Goal: Task Accomplishment & Management: Use online tool/utility

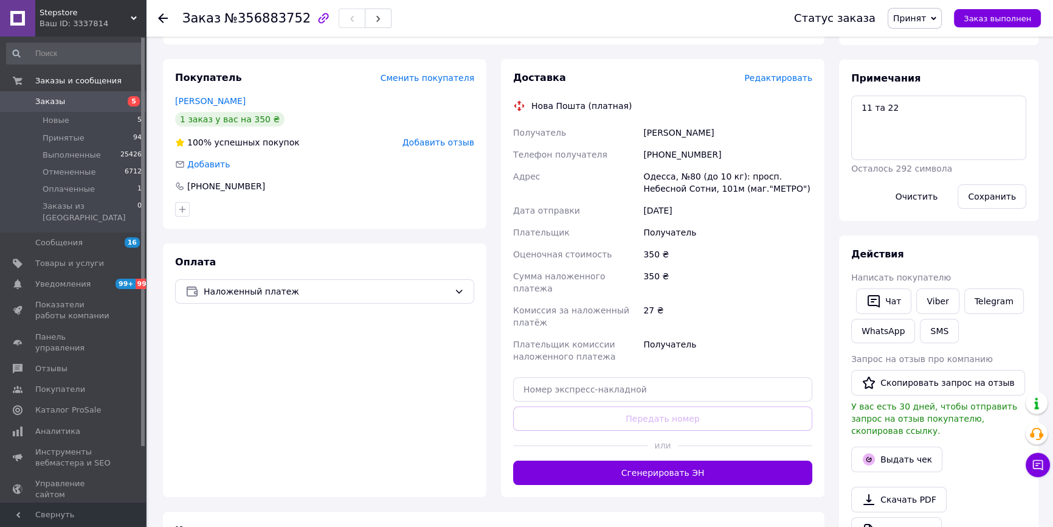
scroll to position [165, 0]
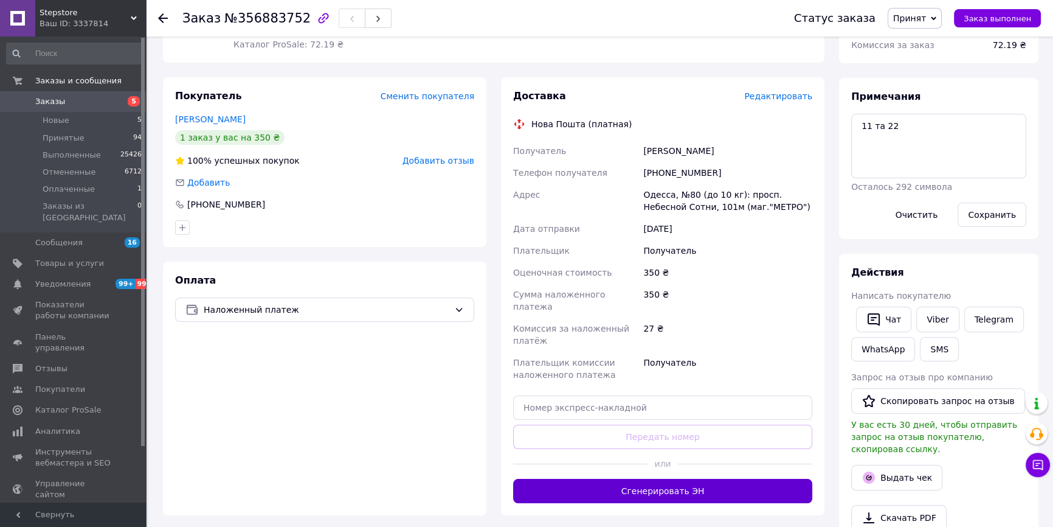
click at [568, 478] on button "Сгенерировать ЭН" at bounding box center [662, 490] width 299 height 24
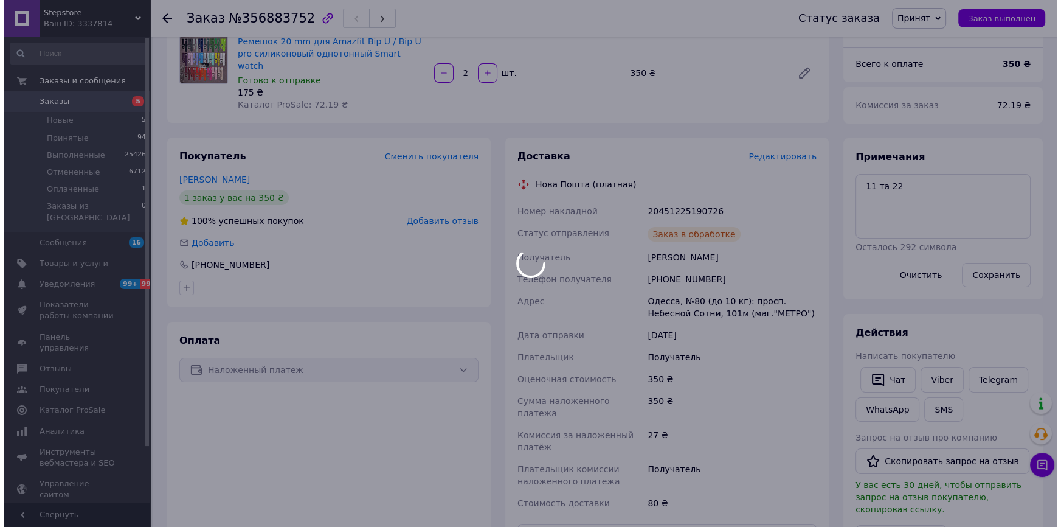
scroll to position [0, 0]
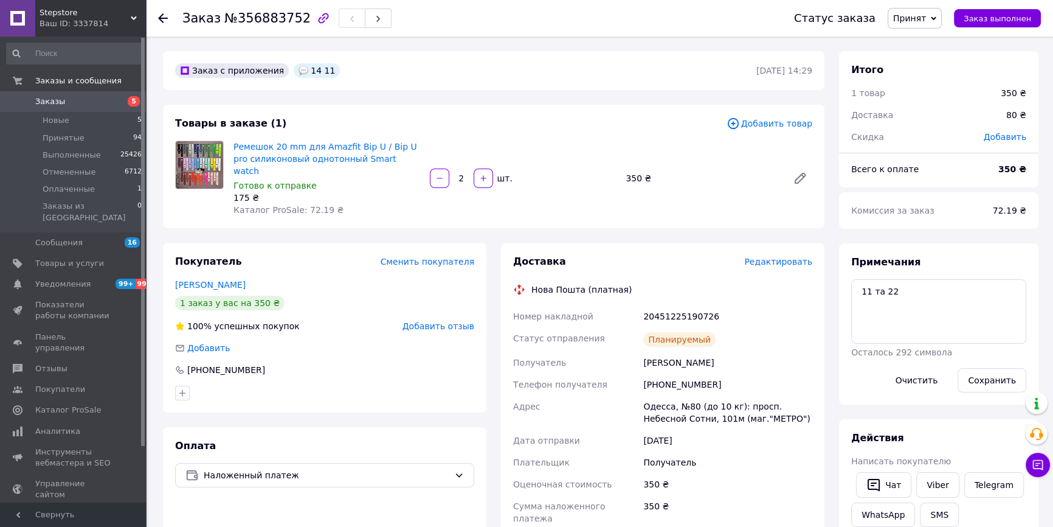
click at [759, 120] on span "Добавить товар" at bounding box center [770, 123] width 86 height 13
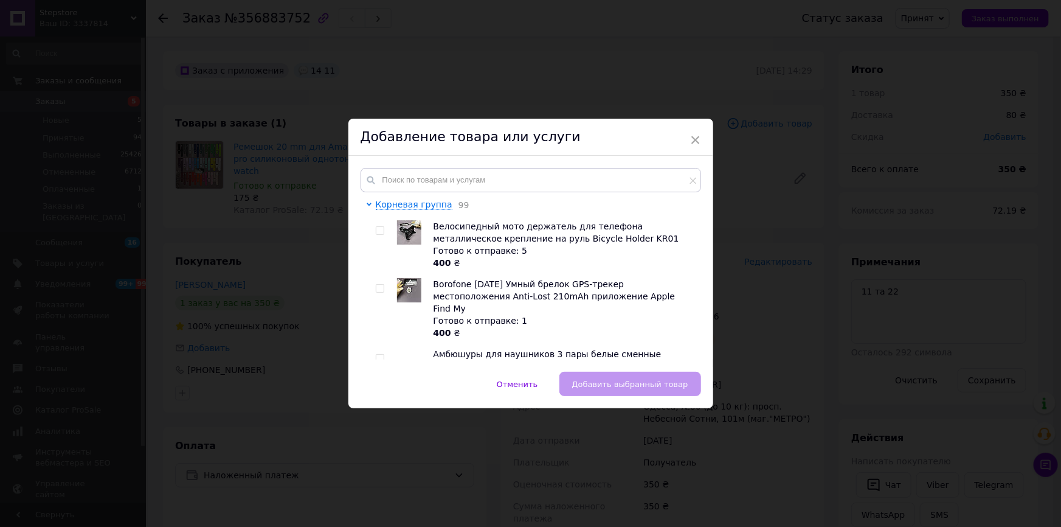
click at [618, 167] on div "Корневая группа 99 Велосипедный мото держатель для телефона металлическое крепл…" at bounding box center [530, 264] width 365 height 216
click at [593, 189] on input "text" at bounding box center [531, 180] width 340 height 24
paste input "Ремешок 20 mm мм для Samsung Amazfit Garmin Huawei Smart watch на кнопке силико…"
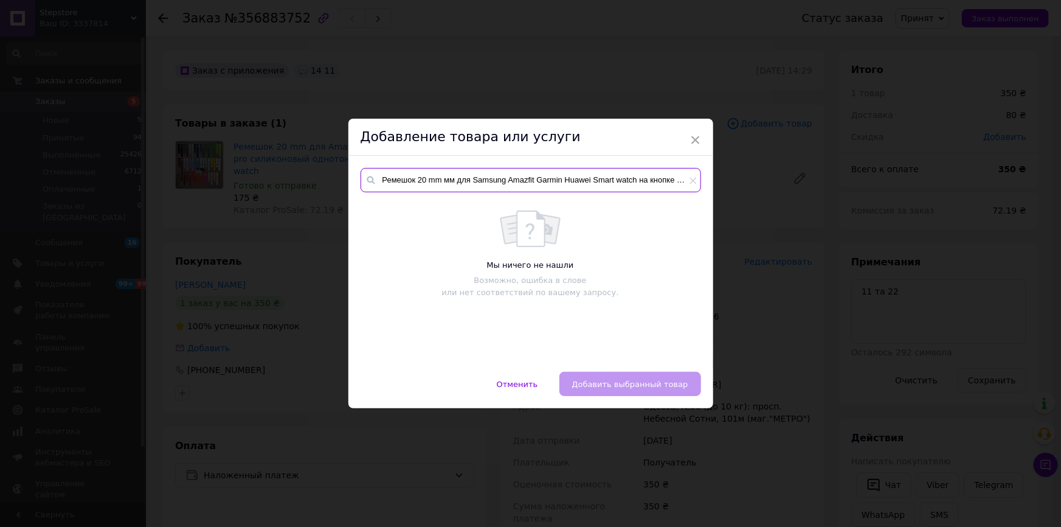
scroll to position [0, 60]
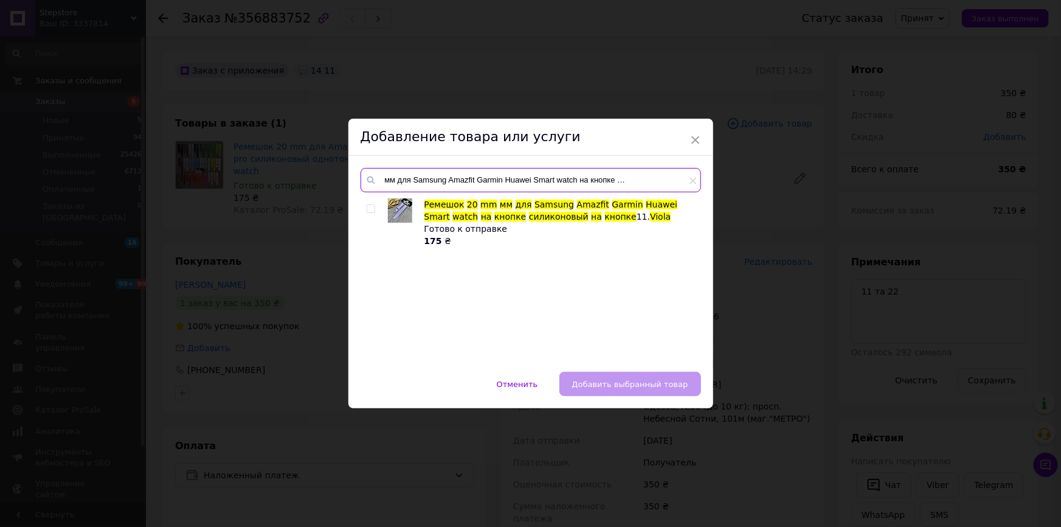
type input "Ремешок 20 mm мм для Samsung Amazfit Garmin Huawei Smart watch на кнопке силико…"
click at [373, 210] on span at bounding box center [371, 208] width 9 height 9
click at [373, 210] on input "checkbox" at bounding box center [371, 209] width 8 height 8
checkbox input "true"
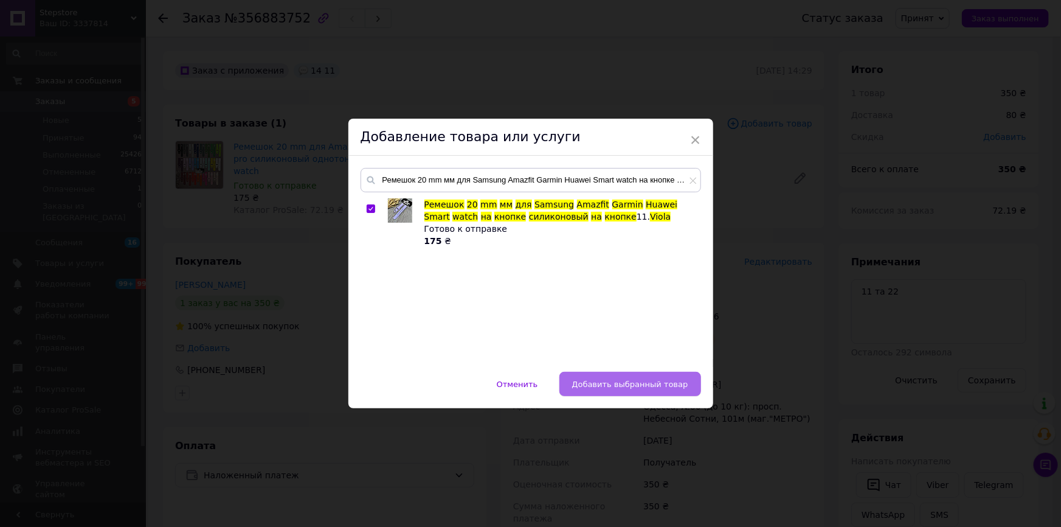
click at [625, 385] on span "Добавить выбранный товар" at bounding box center [630, 383] width 116 height 9
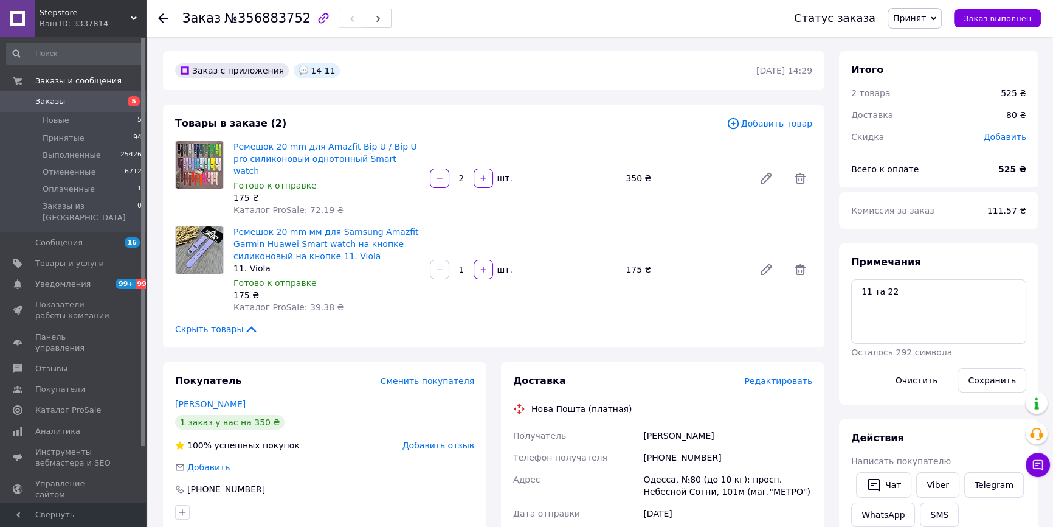
click at [776, 125] on span "Добавить товар" at bounding box center [770, 123] width 86 height 13
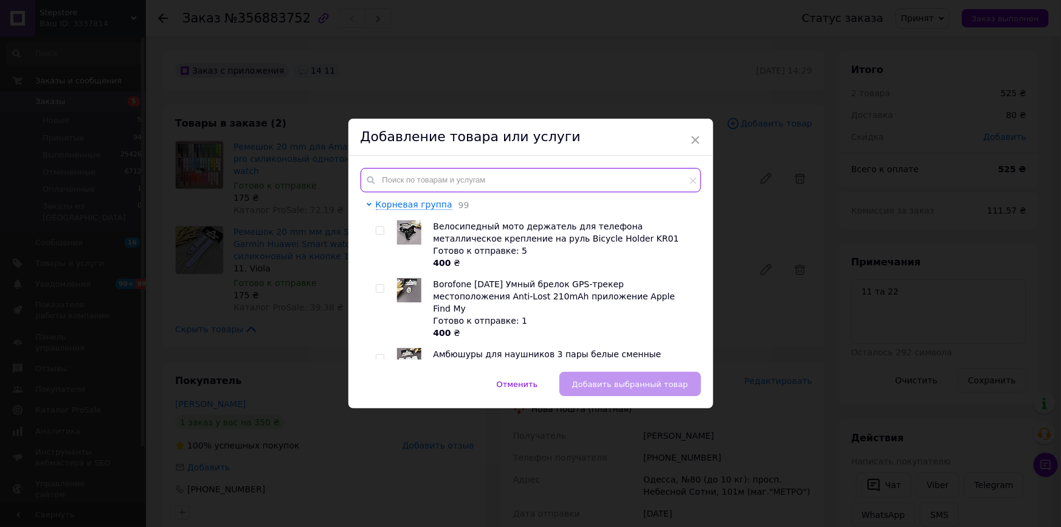
click at [571, 174] on input "text" at bounding box center [531, 180] width 340 height 24
paste input "Ремешок 20 mm мм для Samsung Amazfit Garmin Huawei Smart watch на кнопке силико…"
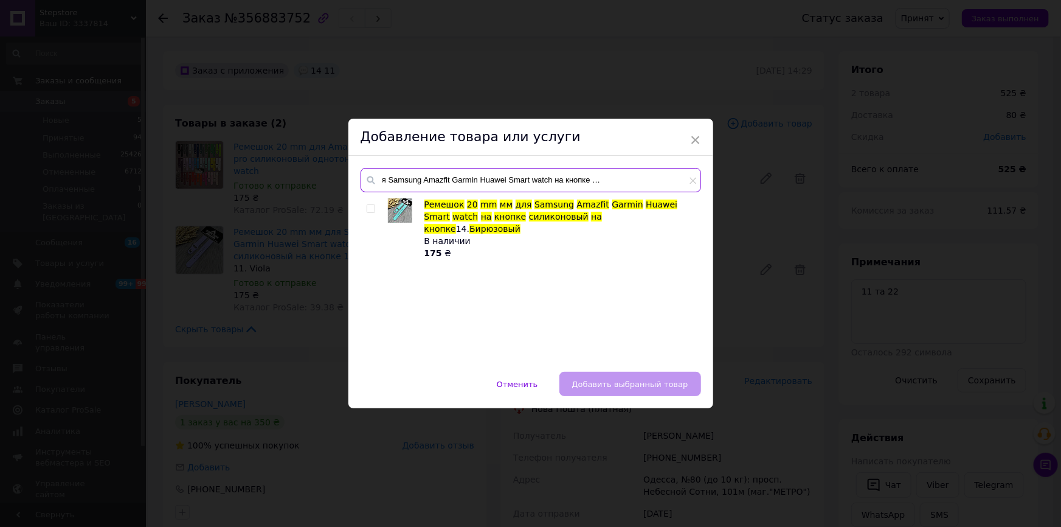
type input "Ремешок 20 mm мм для Samsung Amazfit Garmin Huawei Smart watch на кнопке силико…"
click at [369, 205] on input "checkbox" at bounding box center [371, 209] width 8 height 8
checkbox input "true"
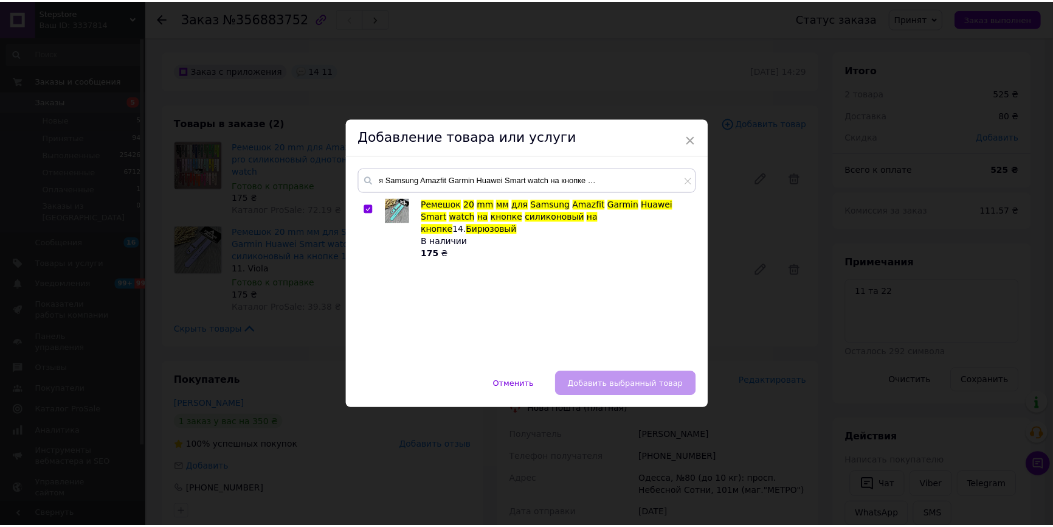
scroll to position [0, 0]
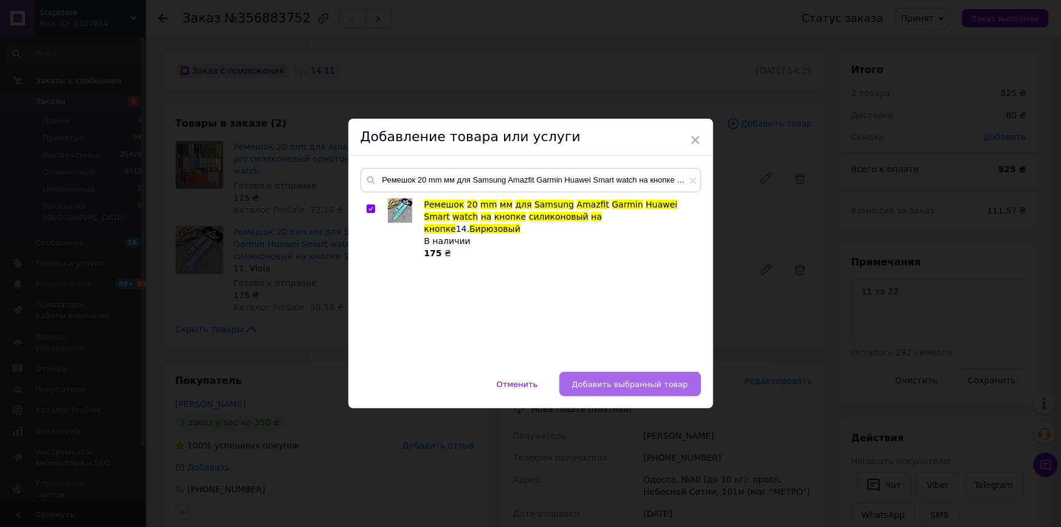
click at [595, 379] on span "Добавить выбранный товар" at bounding box center [630, 383] width 116 height 9
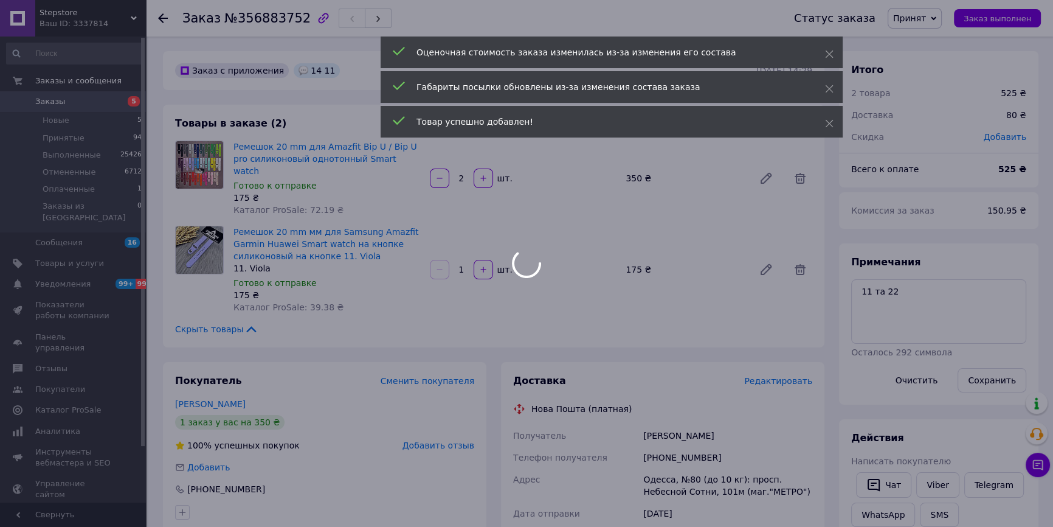
scroll to position [29, 0]
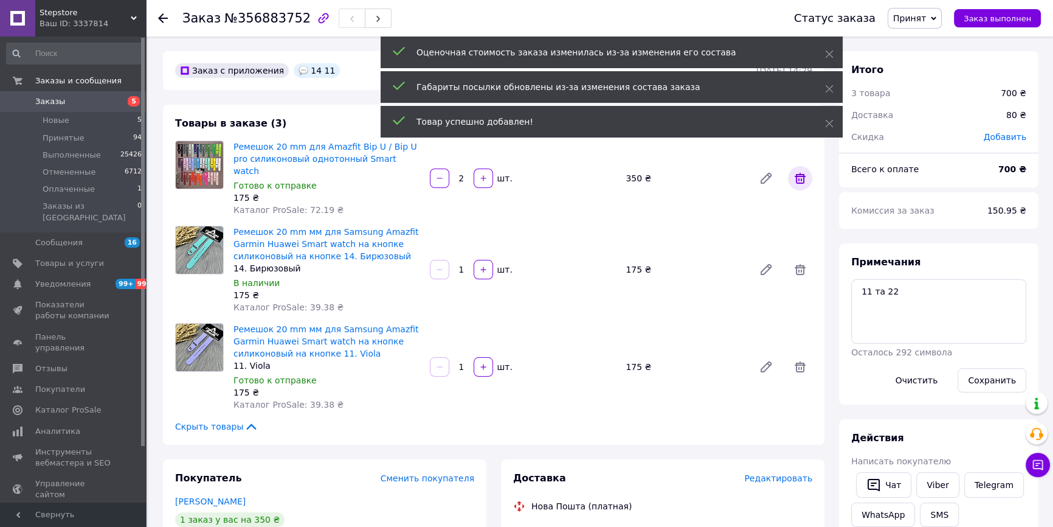
click at [799, 171] on icon at bounding box center [800, 178] width 15 height 15
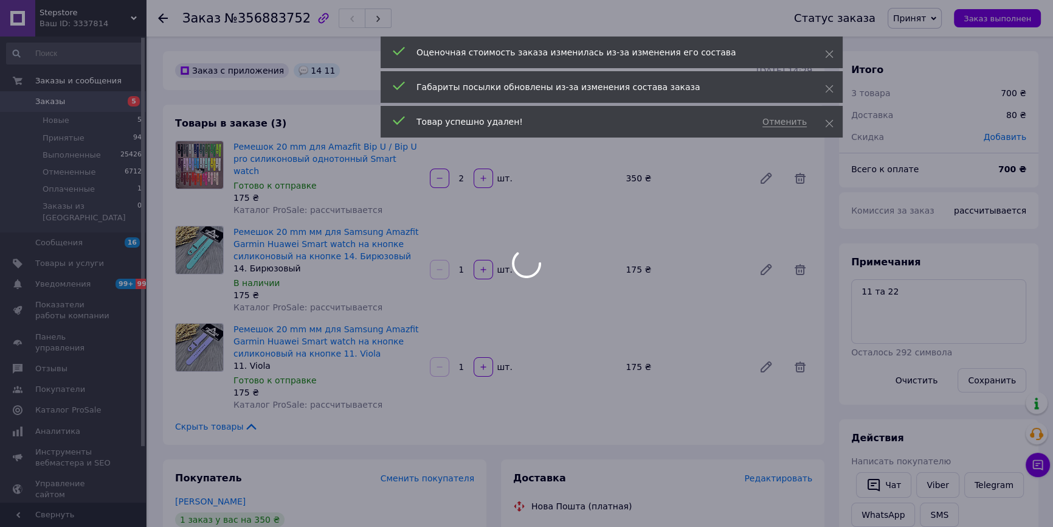
type input "1"
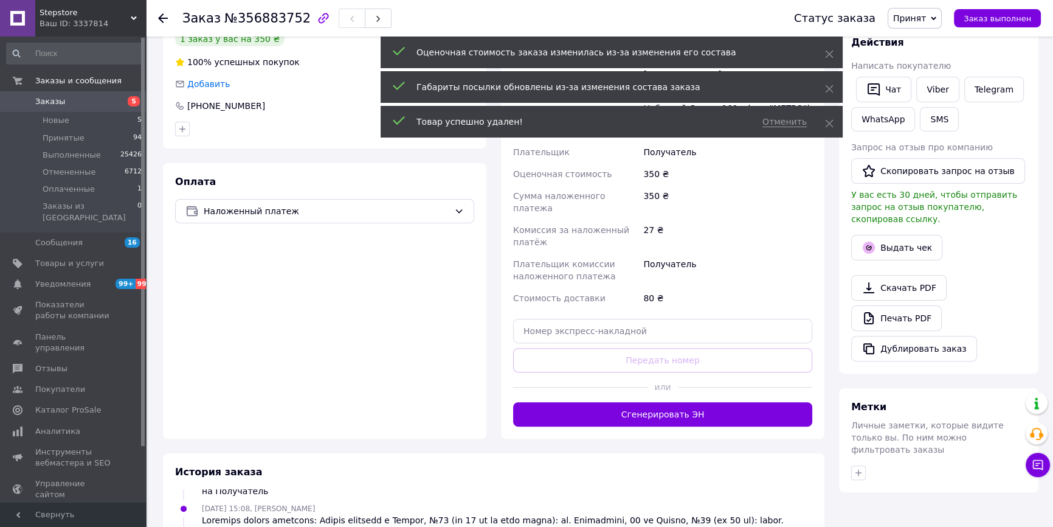
scroll to position [553, 0]
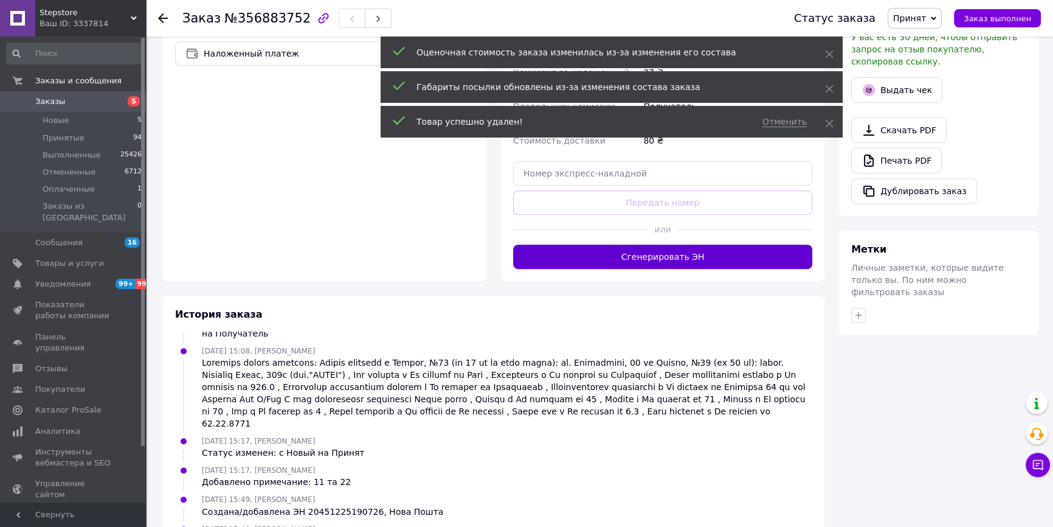
click at [621, 244] on button "Сгенерировать ЭН" at bounding box center [662, 256] width 299 height 24
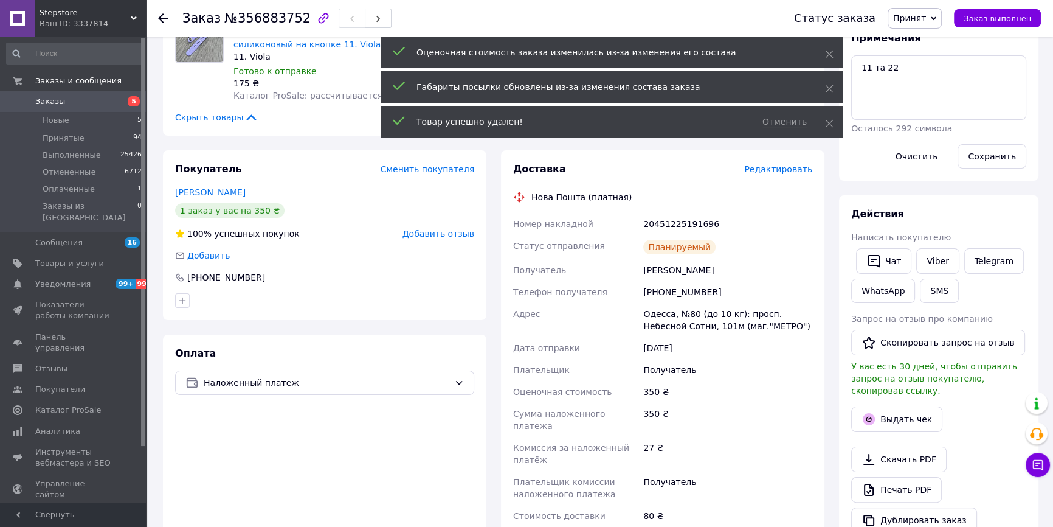
scroll to position [221, 0]
